Goal: Transaction & Acquisition: Subscribe to service/newsletter

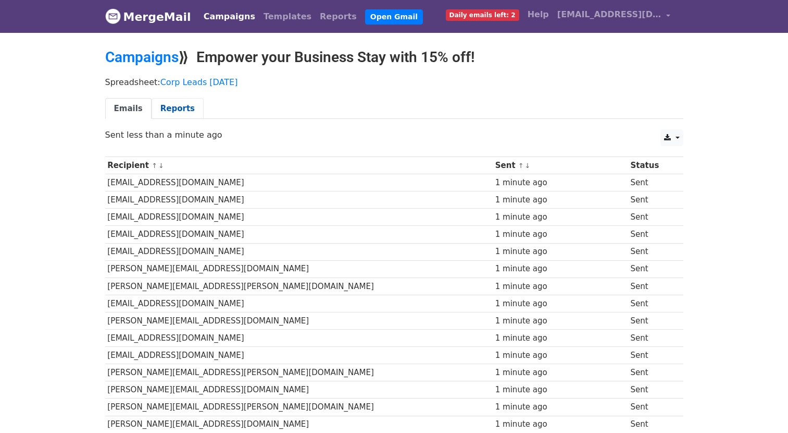
click at [172, 113] on link "Reports" at bounding box center [178, 108] width 52 height 21
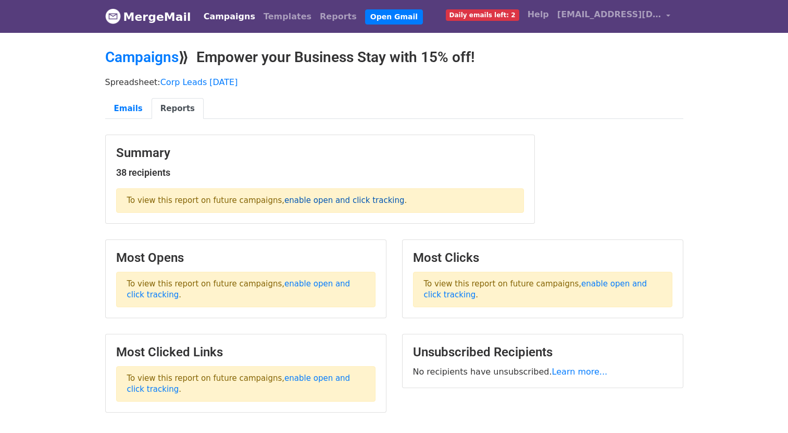
click at [301, 200] on link "enable open and click tracking" at bounding box center [345, 199] width 120 height 9
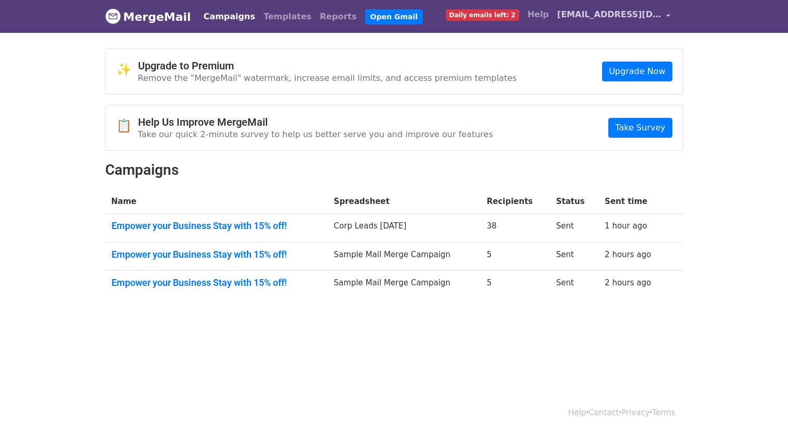
click at [569, 19] on span "[EMAIL_ADDRESS][DOMAIN_NAME]" at bounding box center [610, 14] width 104 height 13
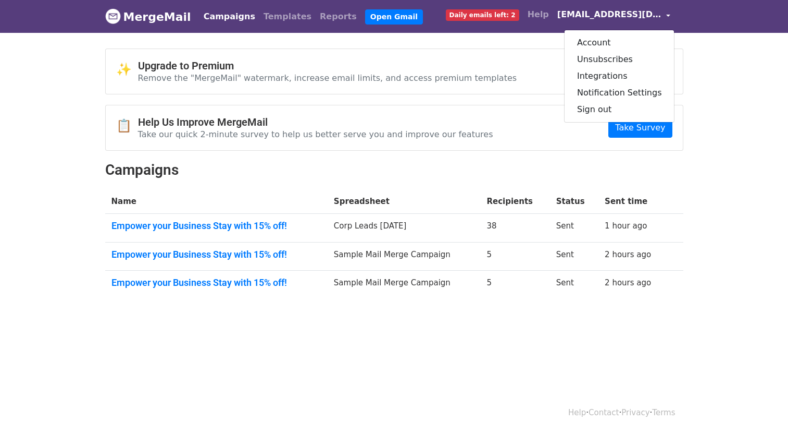
click at [727, 152] on body "MergeMail Campaigns Templates Reports Open Gmail Daily emails left: 2 Help sale…" at bounding box center [394, 174] width 788 height 349
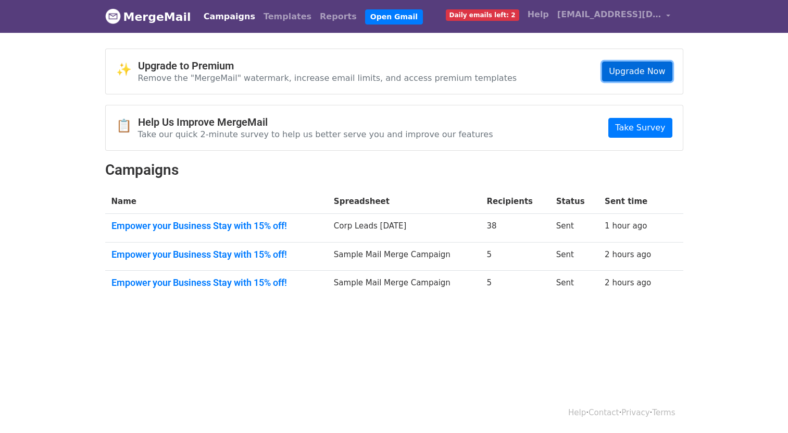
click at [628, 72] on link "Upgrade Now" at bounding box center [637, 71] width 70 height 20
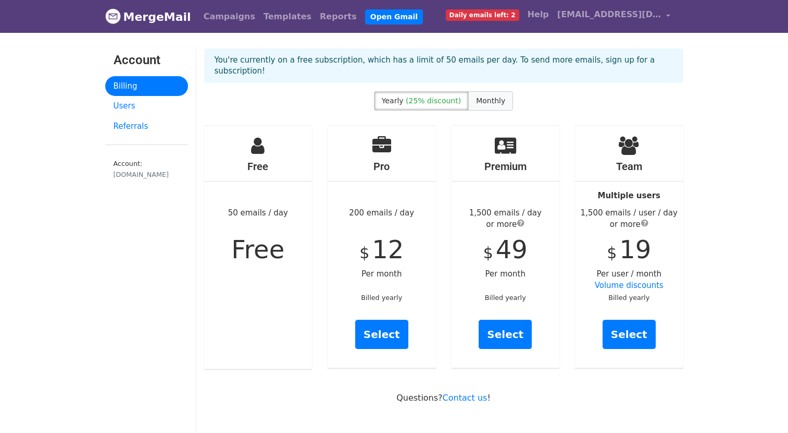
click at [497, 96] on span "Monthly" at bounding box center [490, 100] width 29 height 8
click at [124, 113] on link "Users" at bounding box center [146, 106] width 83 height 20
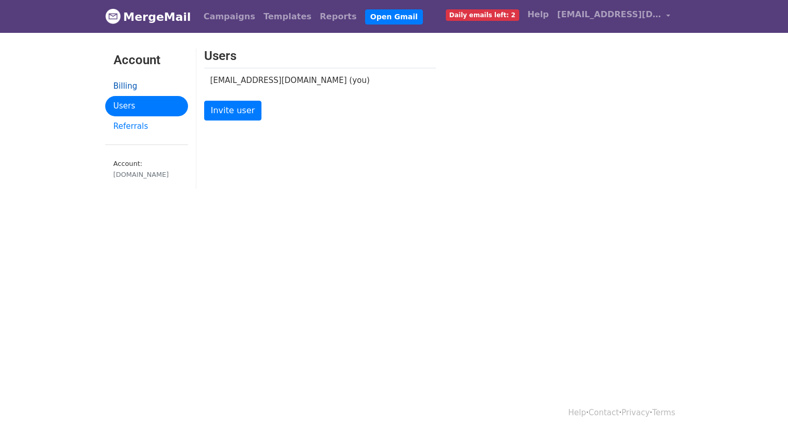
click at [140, 86] on link "Billing" at bounding box center [146, 86] width 83 height 20
